Goal: Information Seeking & Learning: Learn about a topic

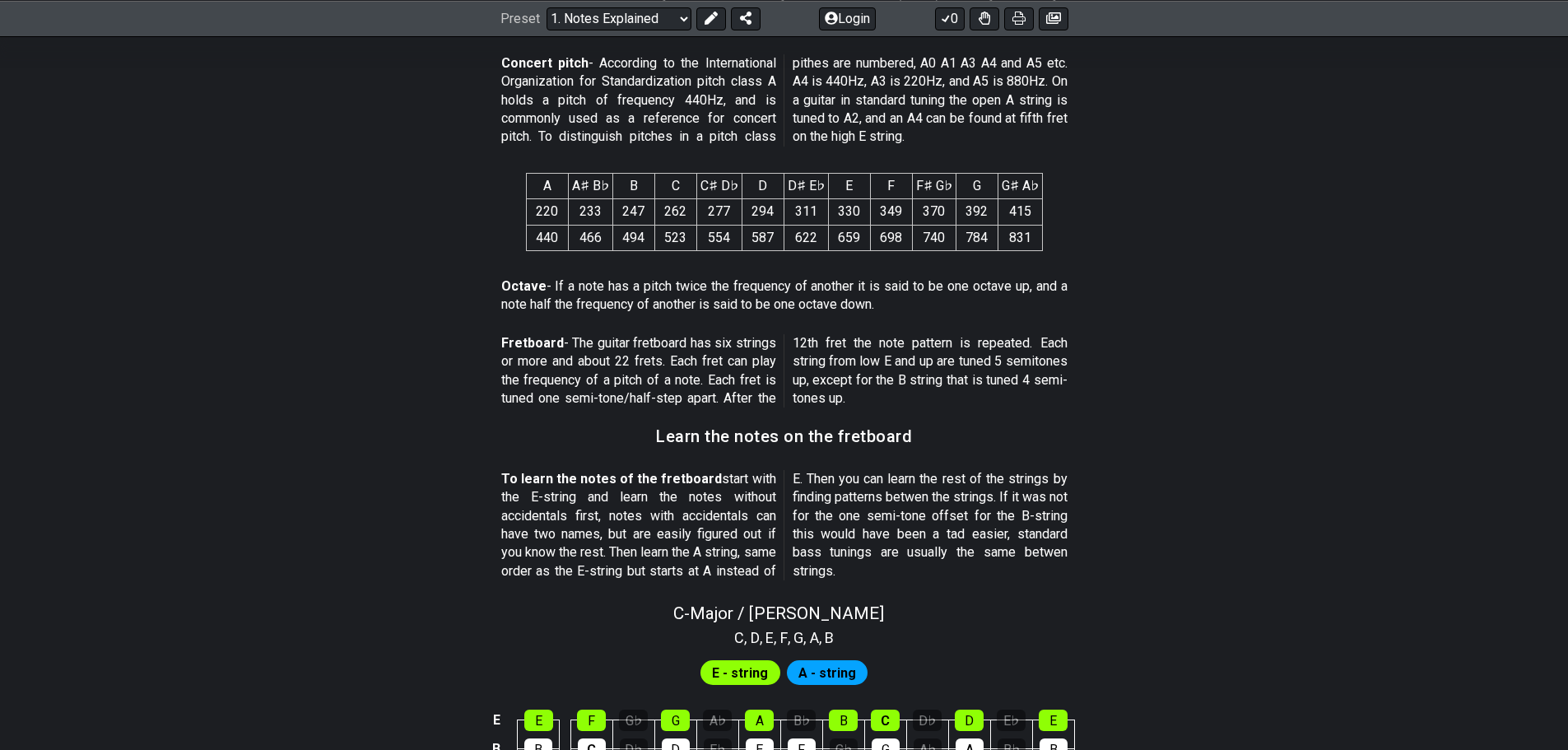
scroll to position [1372, 0]
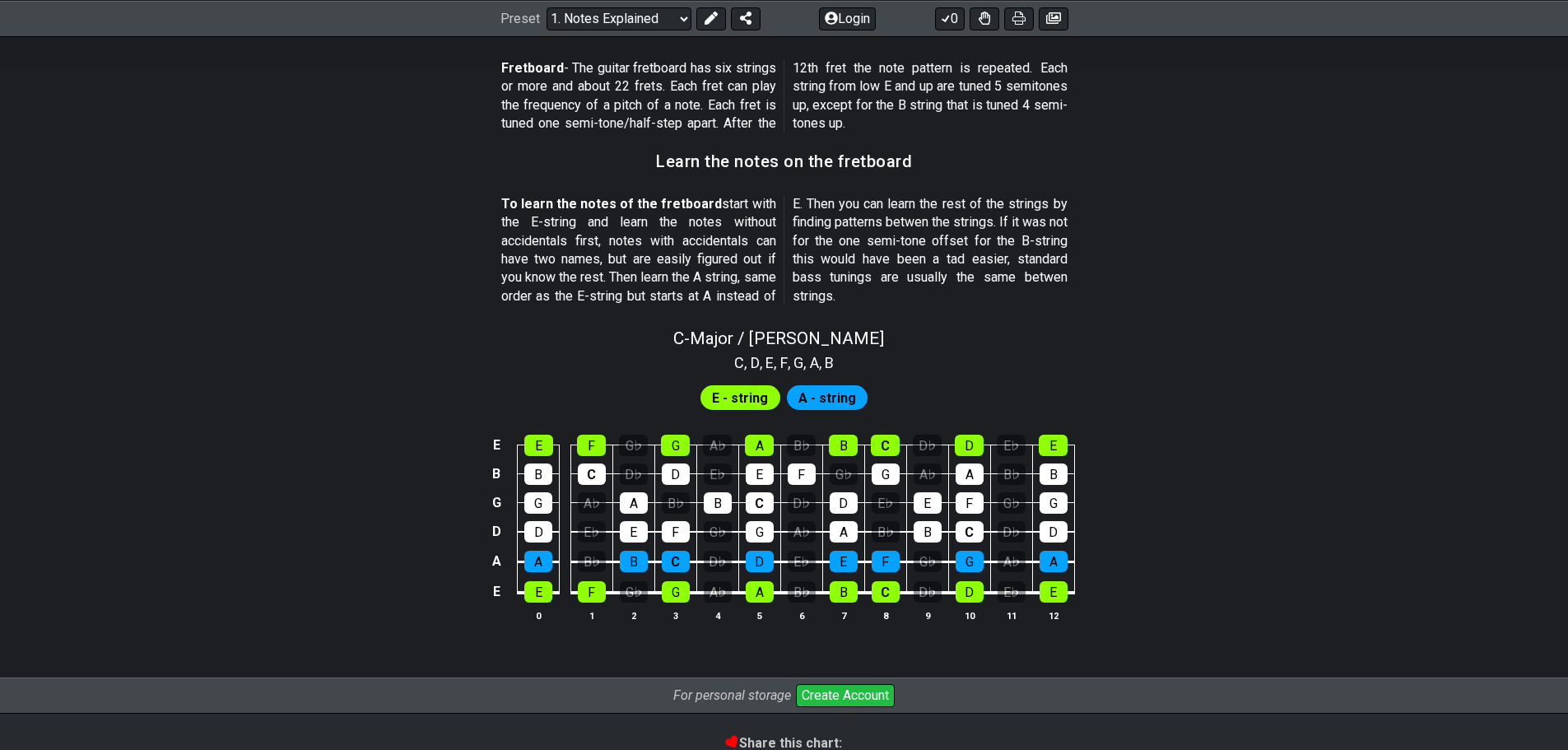
click at [750, 402] on span "E - string" at bounding box center [740, 397] width 56 height 24
click at [747, 394] on span "E - string" at bounding box center [740, 397] width 56 height 24
click at [746, 393] on span "E - string" at bounding box center [740, 397] width 56 height 24
click at [745, 395] on span "E - string" at bounding box center [740, 397] width 56 height 24
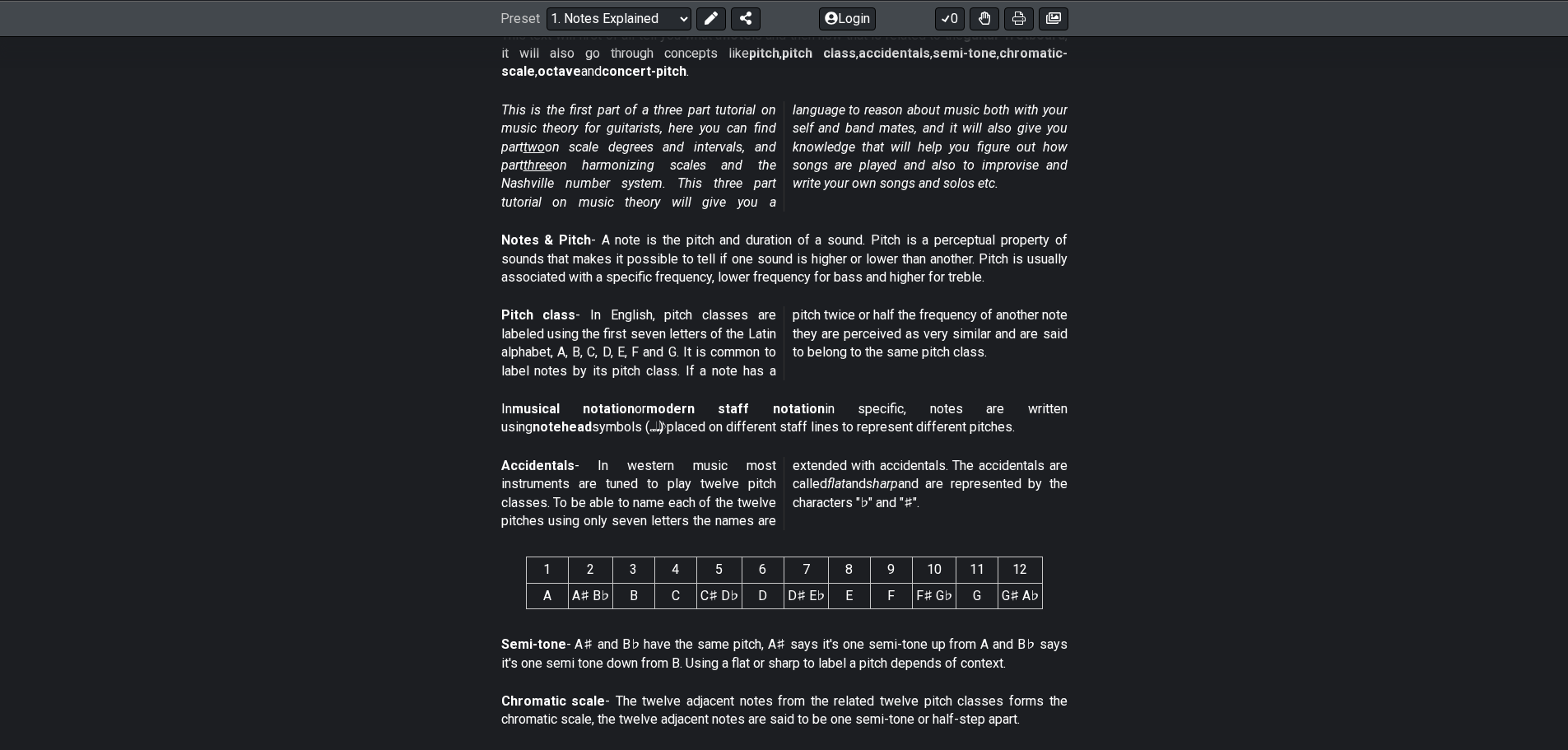
scroll to position [0, 0]
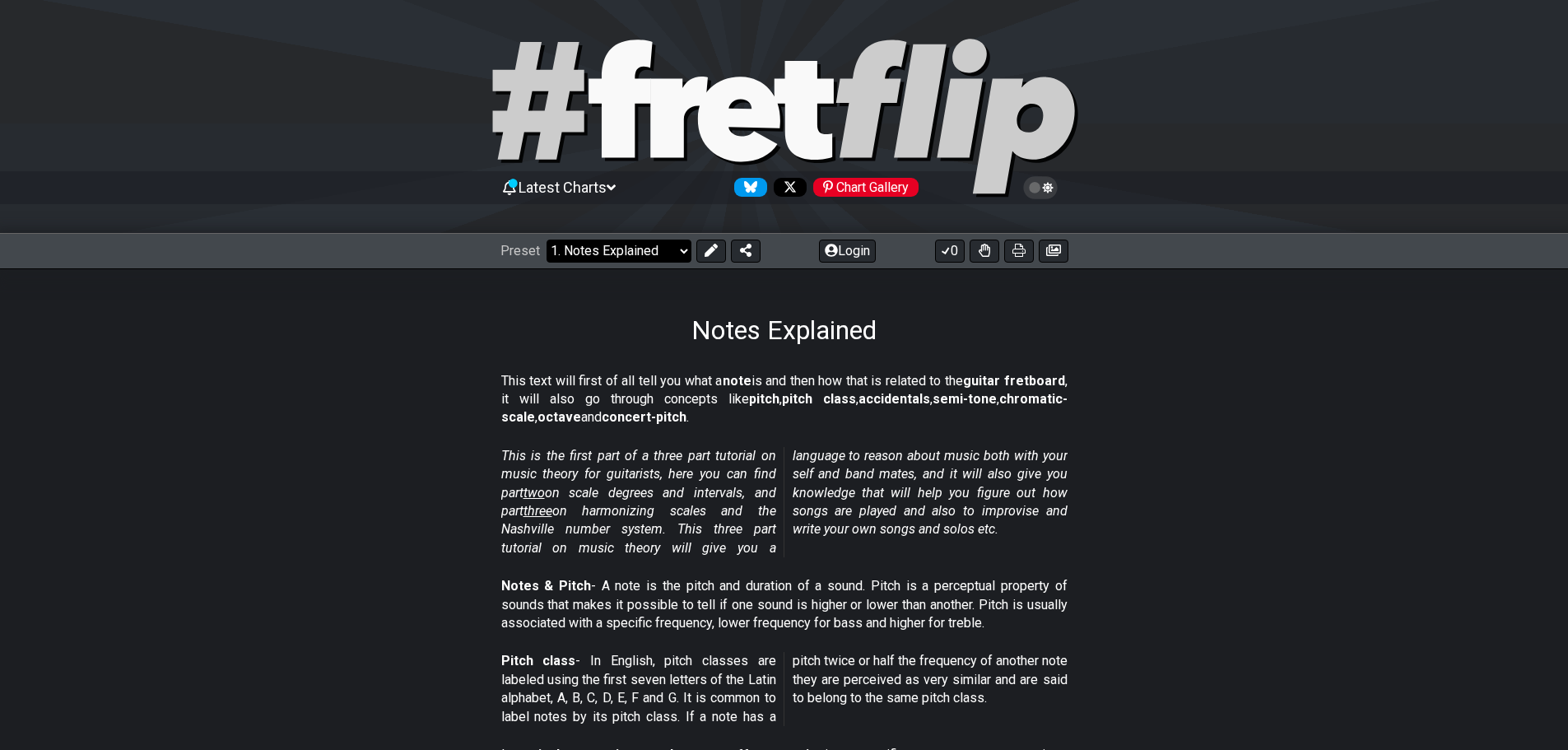
click at [677, 254] on select "Welcome to #fretflip! Initial Preset Custom Preset Minor Pentatonic Major Penta…" at bounding box center [619, 251] width 145 height 23
click at [547, 239] on select "Welcome to #fretflip! Initial Preset Custom Preset Minor Pentatonic Major Penta…" at bounding box center [619, 251] width 145 height 23
select select "/scale-degrees-and-intervals"
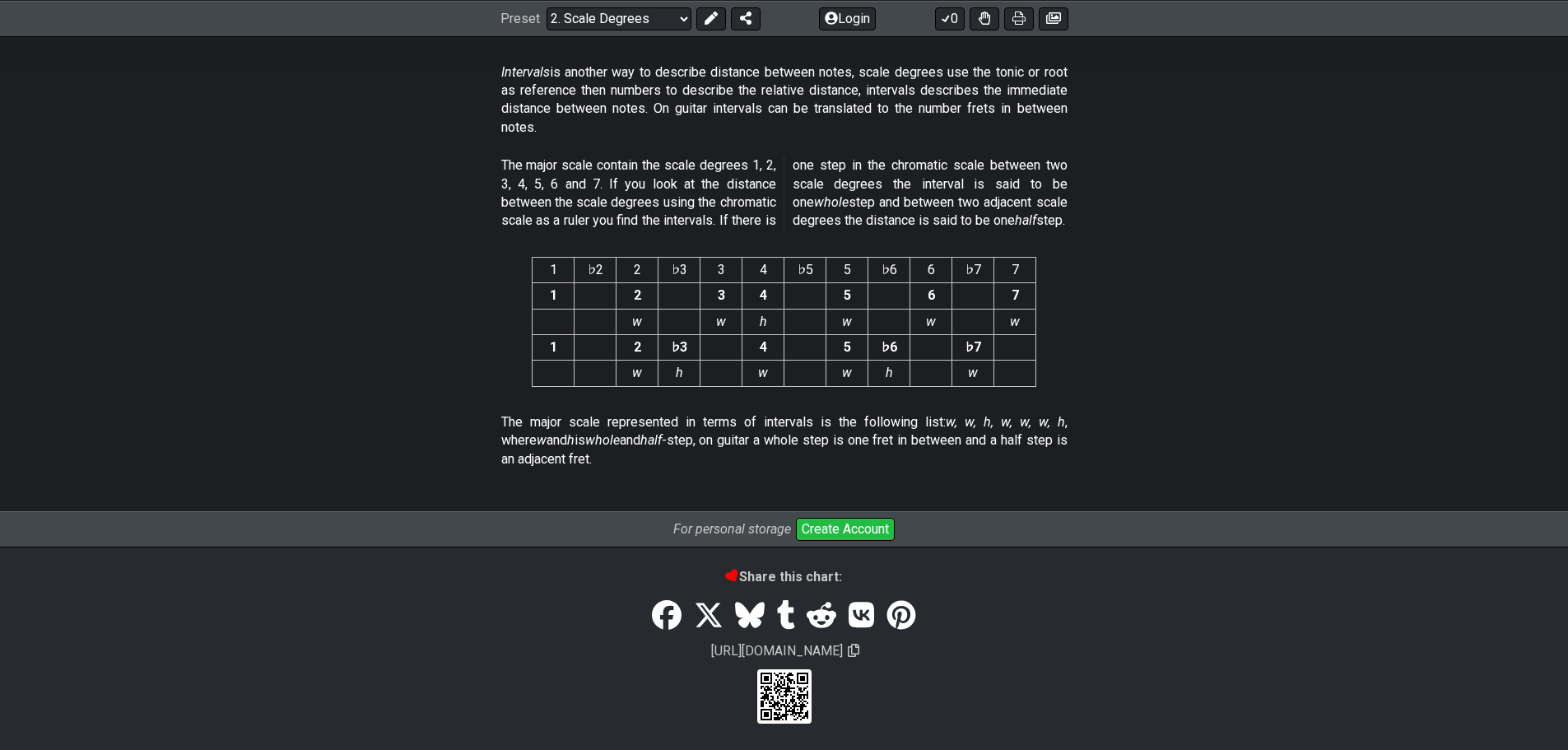
scroll to position [4281, 0]
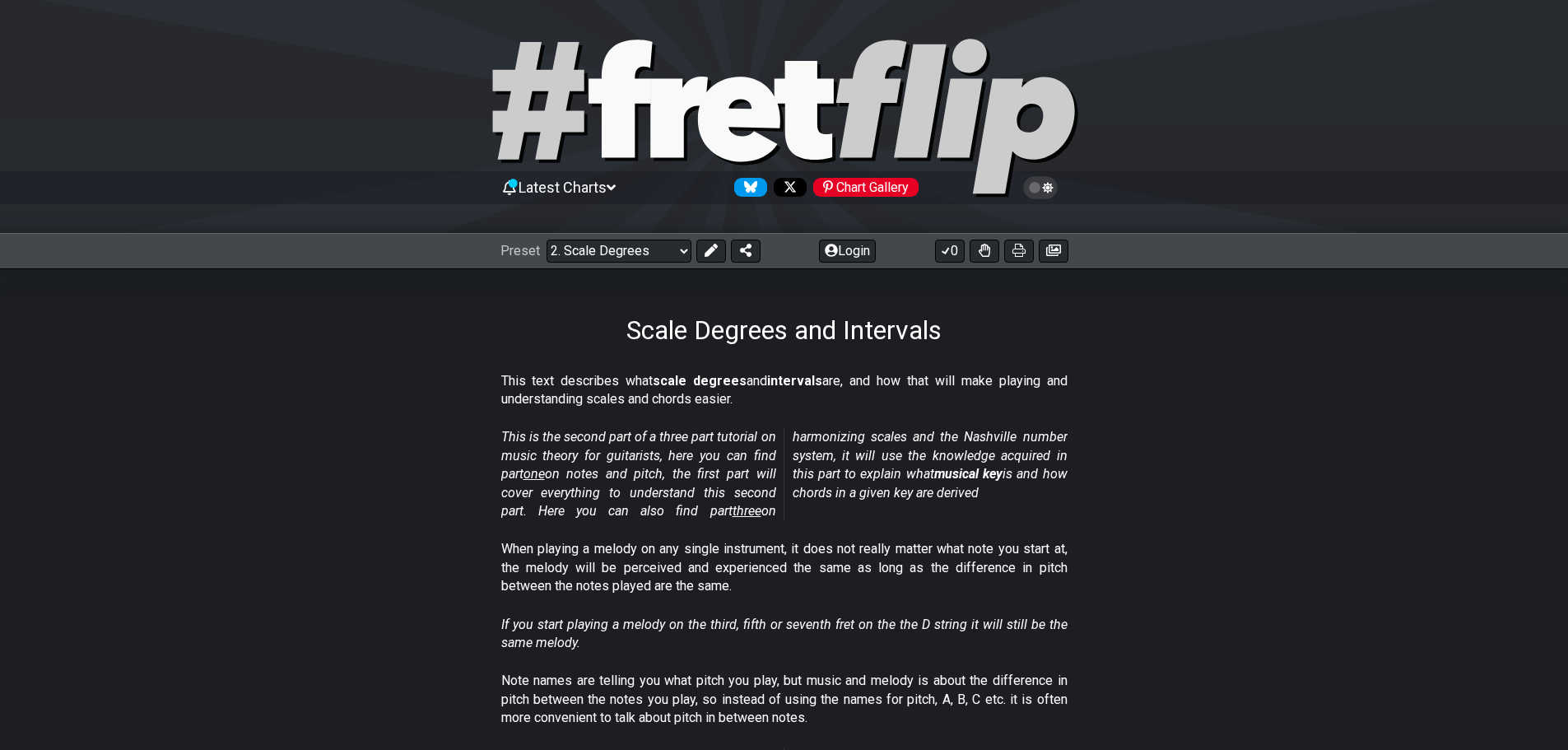
scroll to position [274, 0]
